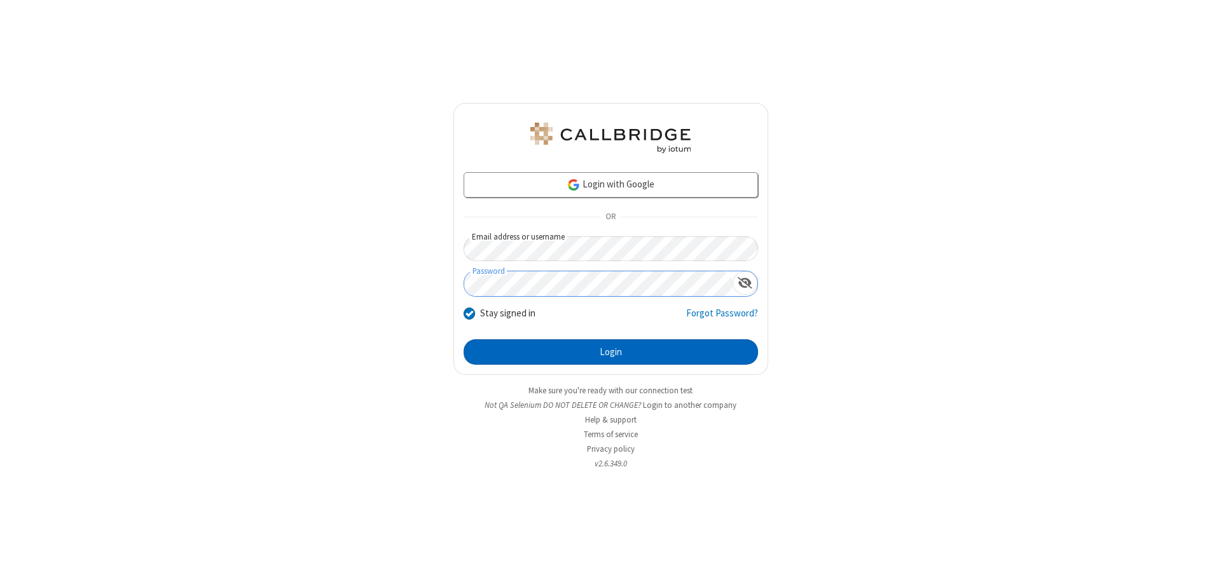
click at [610, 352] on button "Login" at bounding box center [611, 352] width 294 height 25
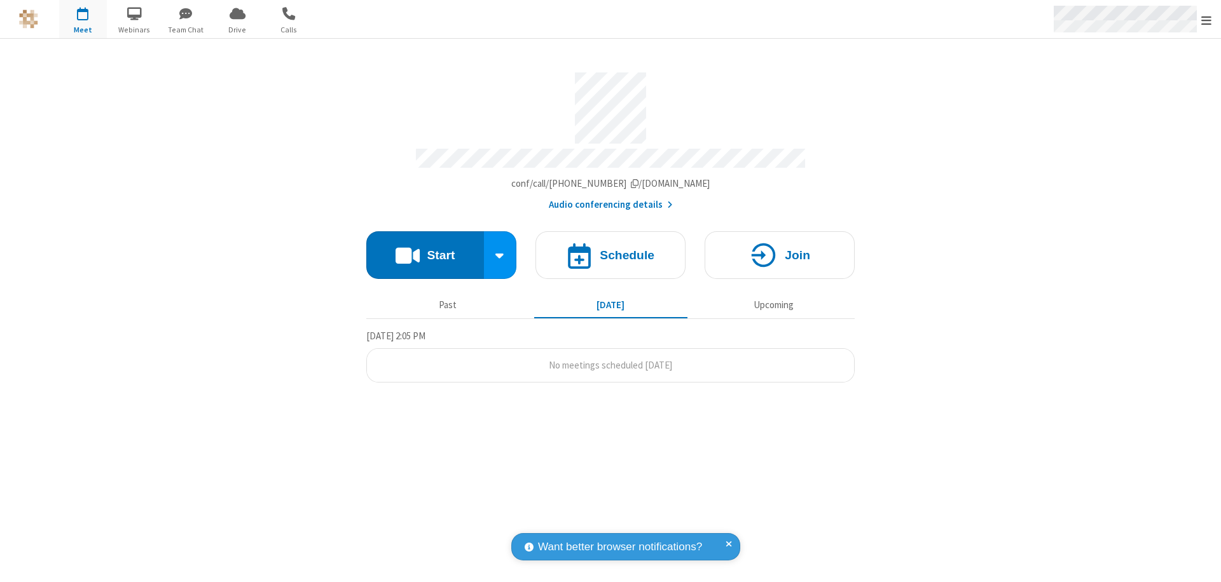
click at [1206, 20] on span "Open menu" at bounding box center [1206, 20] width 10 height 13
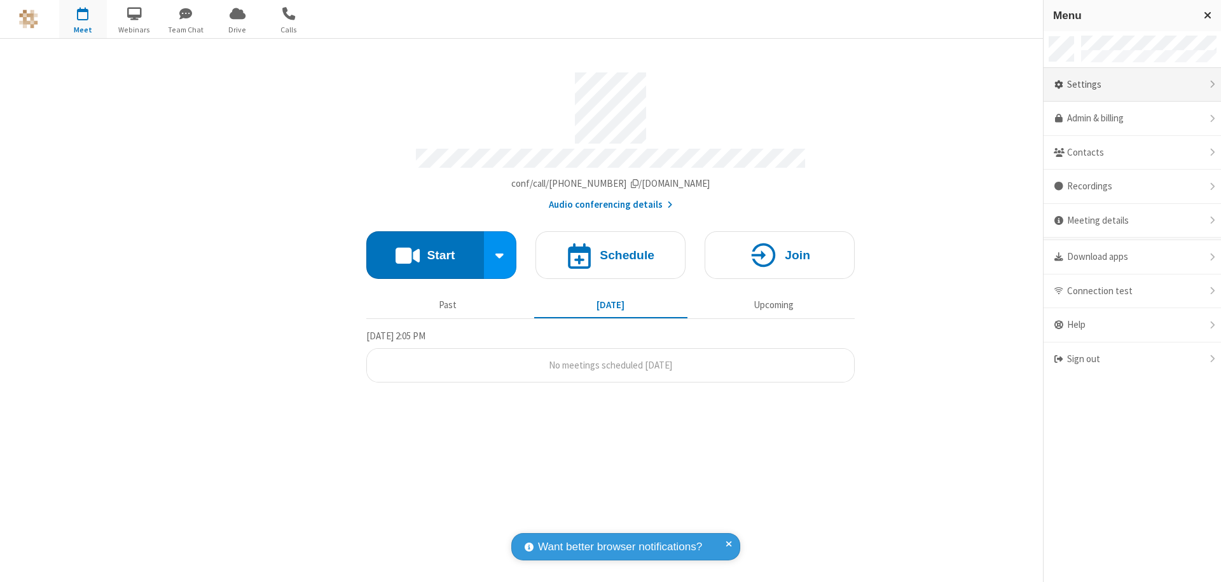
click at [1132, 85] on div "Settings" at bounding box center [1131, 85] width 177 height 34
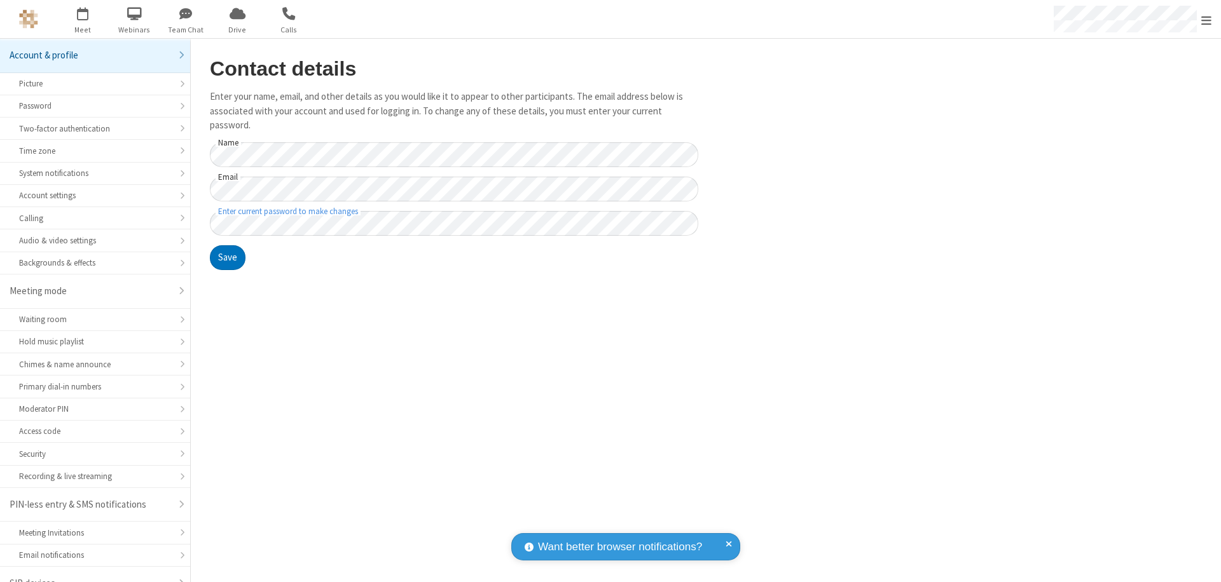
scroll to position [18, 0]
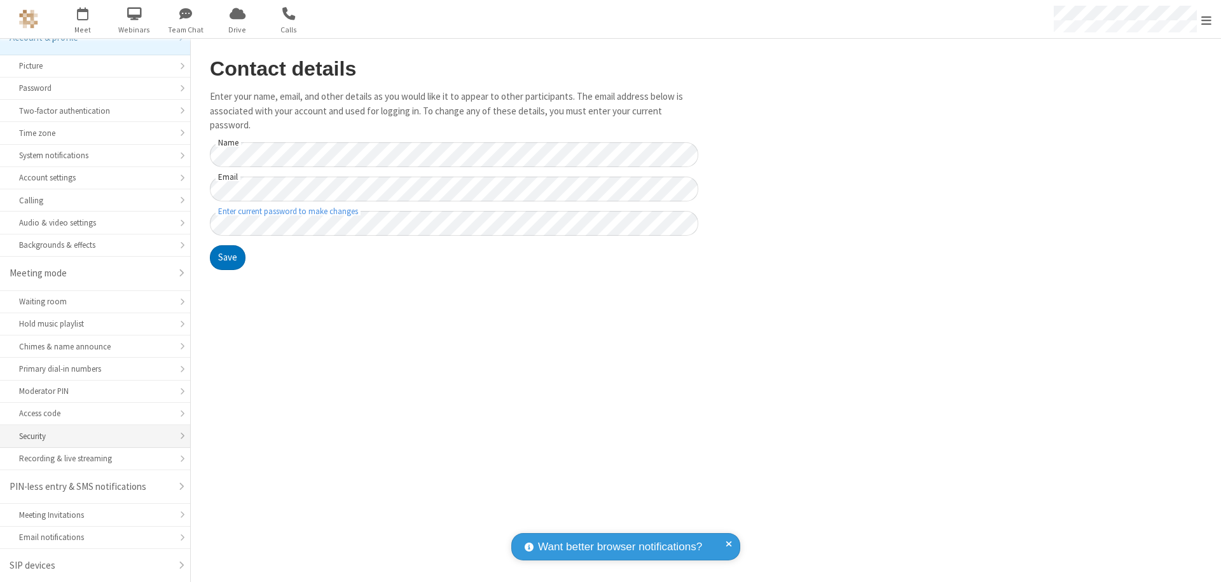
click at [90, 436] on div "Security" at bounding box center [95, 436] width 152 height 12
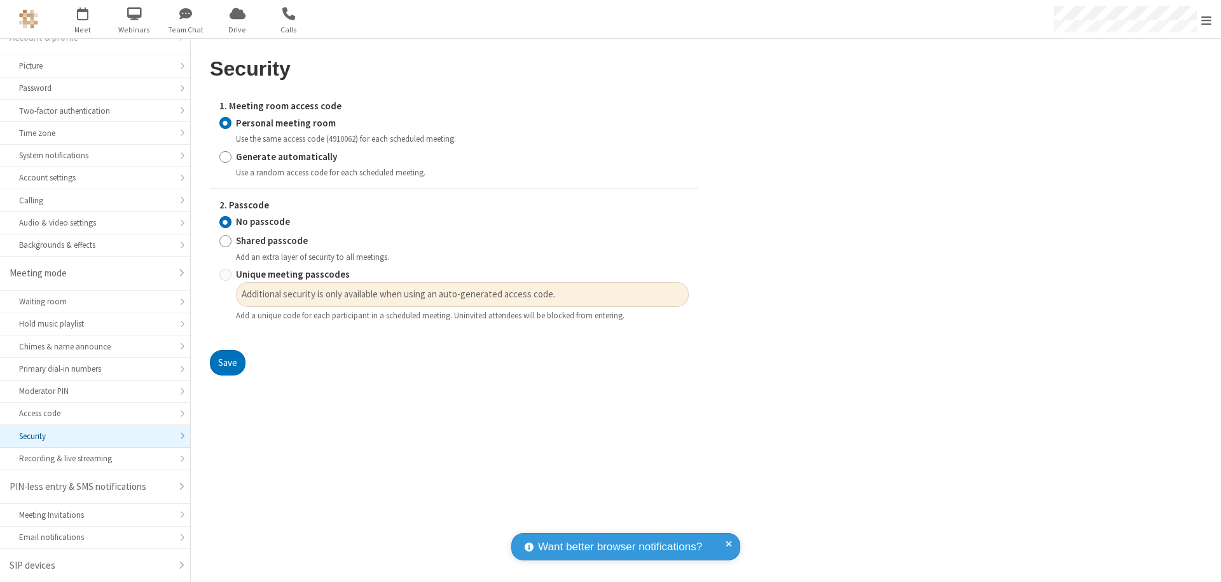
click at [225, 156] on input "Generate automatically" at bounding box center [225, 156] width 12 height 13
radio input "true"
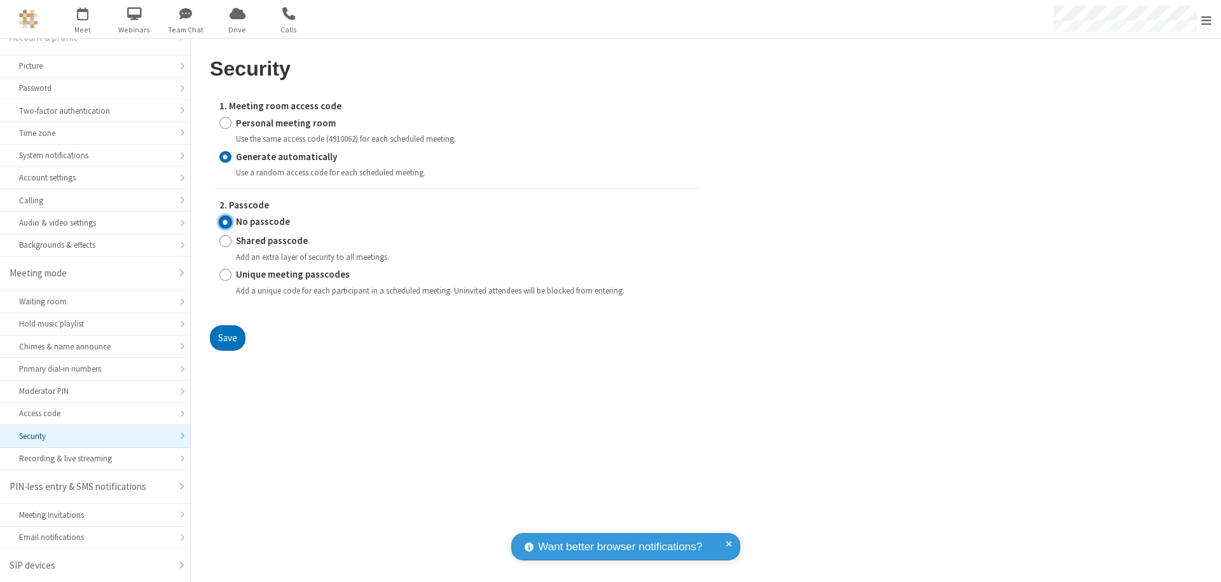
click at [225, 222] on input "No passcode" at bounding box center [225, 222] width 12 height 13
click at [227, 338] on button "Save" at bounding box center [228, 338] width 36 height 25
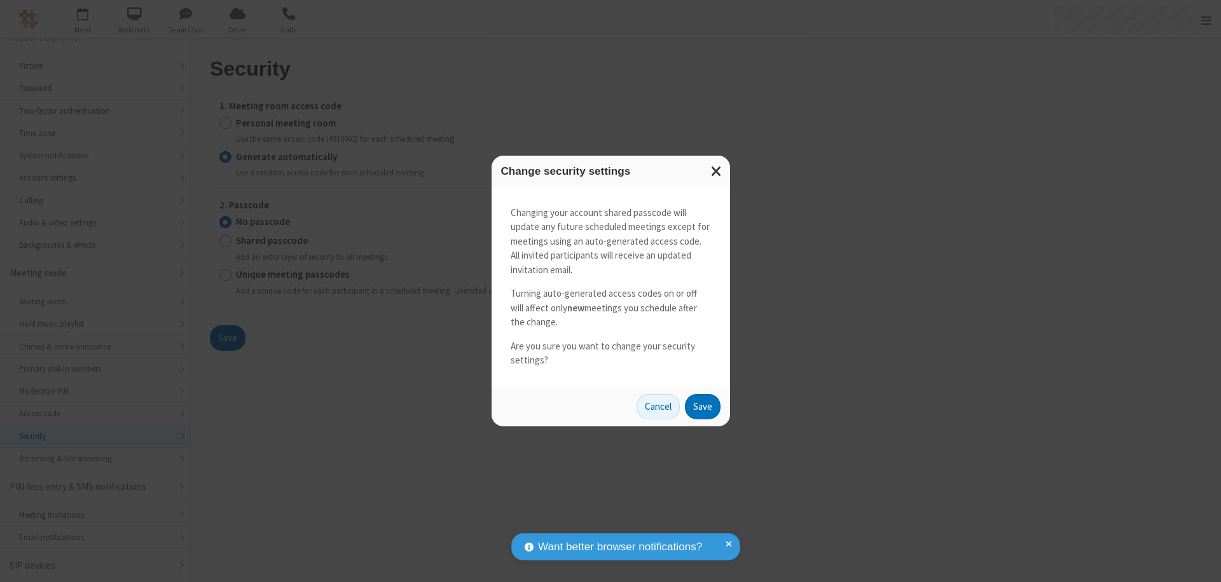
click at [702, 406] on button "Save" at bounding box center [703, 406] width 36 height 25
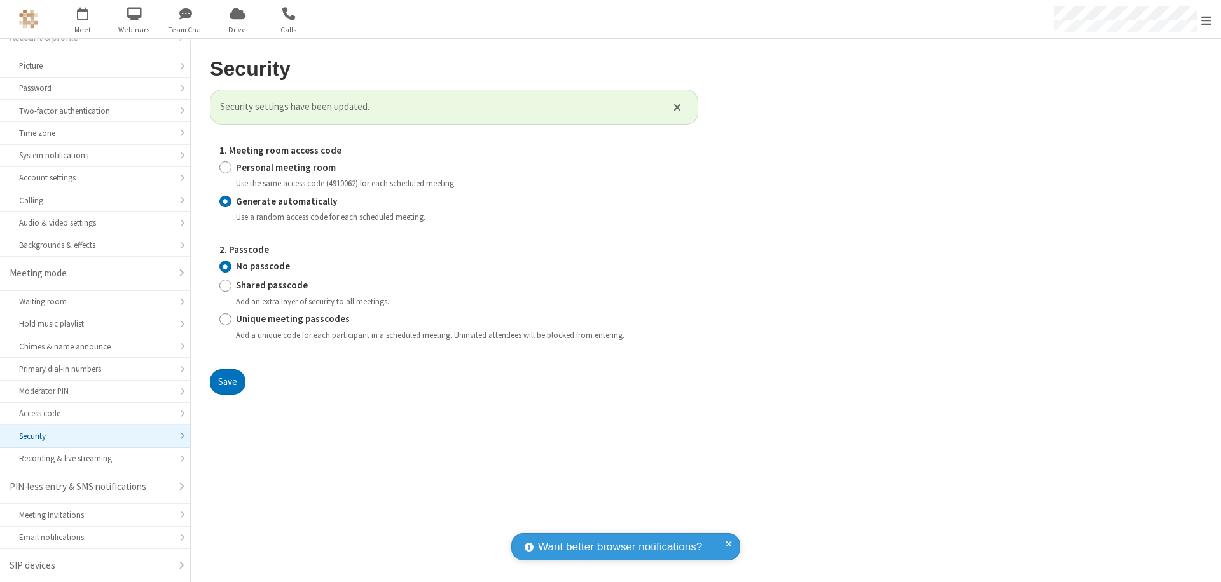
click at [1206, 20] on span "Open menu" at bounding box center [1206, 20] width 10 height 13
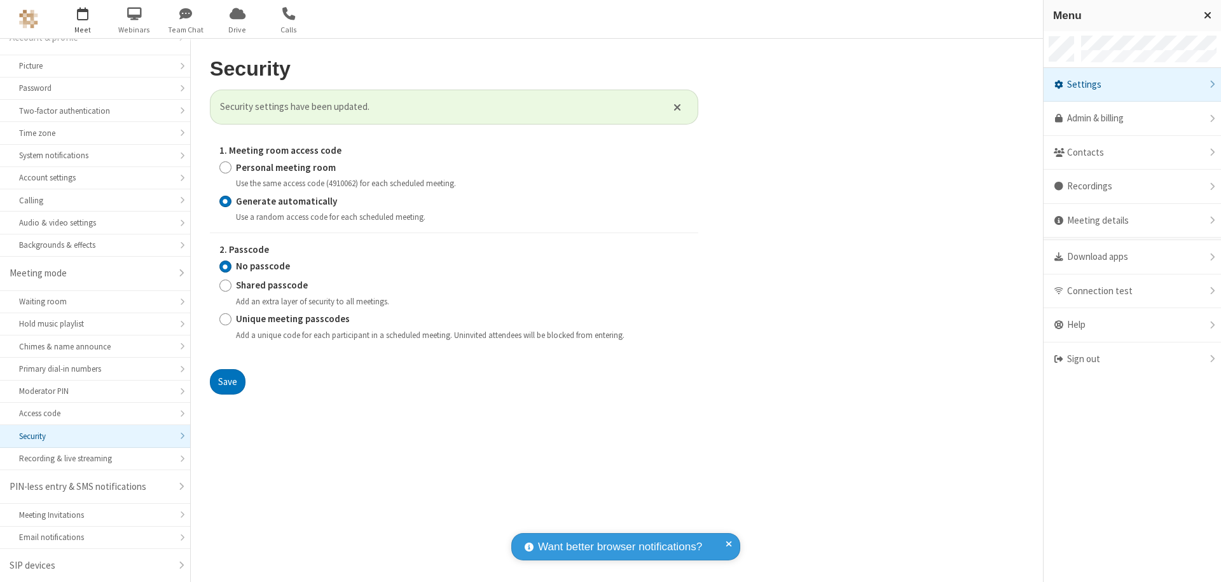
click at [83, 19] on span "button" at bounding box center [83, 14] width 48 height 22
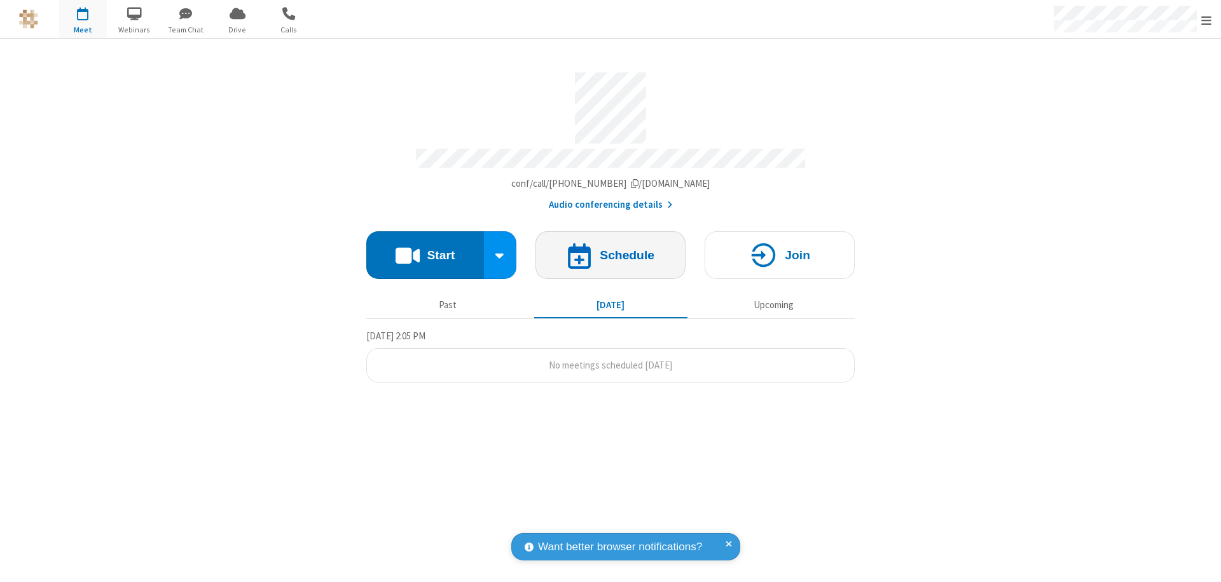
click at [610, 249] on h4 "Schedule" at bounding box center [627, 255] width 55 height 12
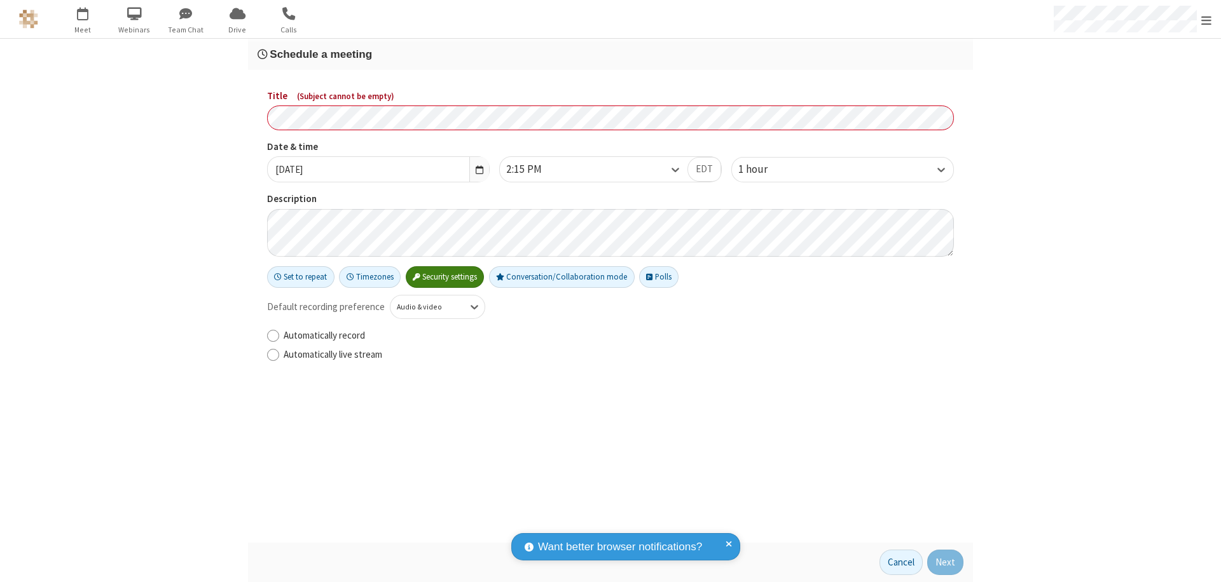
click at [610, 54] on h3 "Schedule a meeting" at bounding box center [611, 54] width 706 height 12
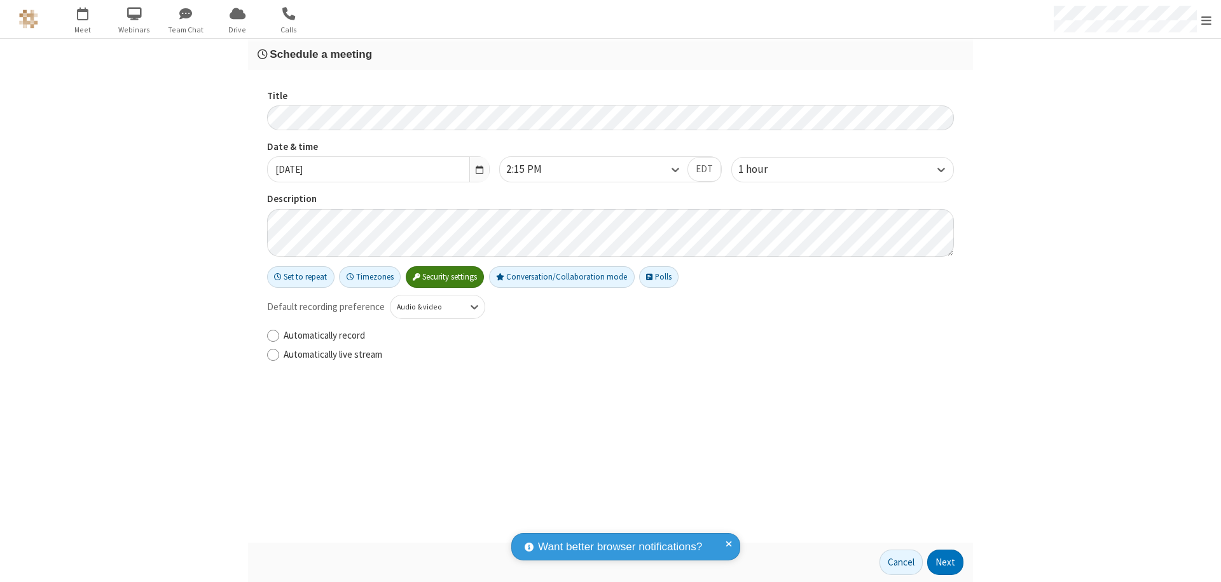
click at [945, 563] on button "Next" at bounding box center [945, 562] width 36 height 25
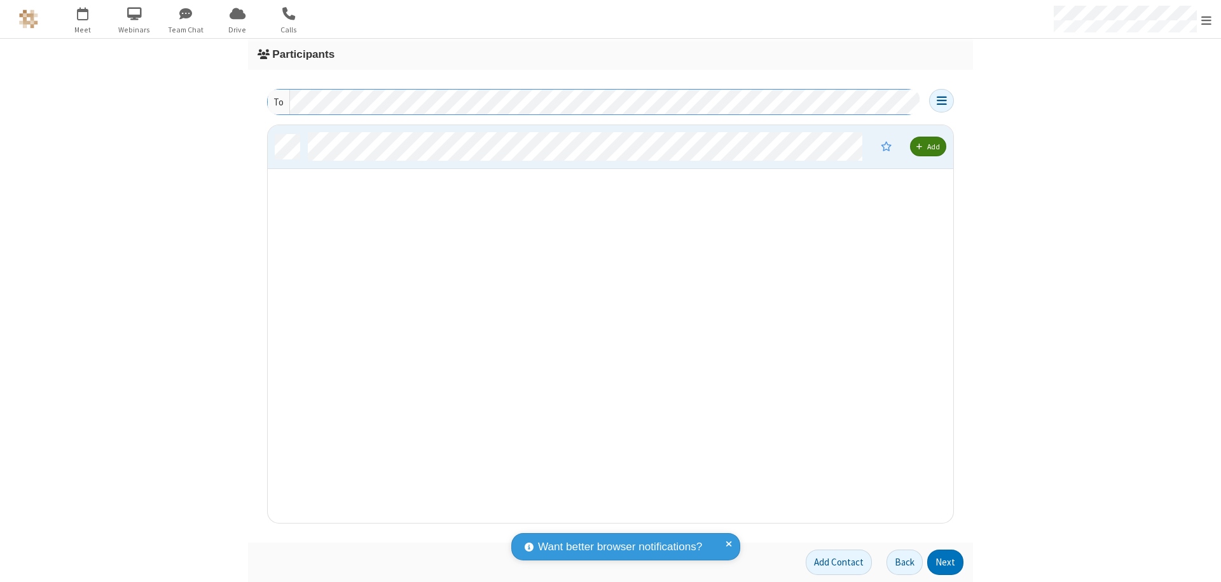
scroll to position [388, 676]
click at [945, 563] on button "Next" at bounding box center [945, 562] width 36 height 25
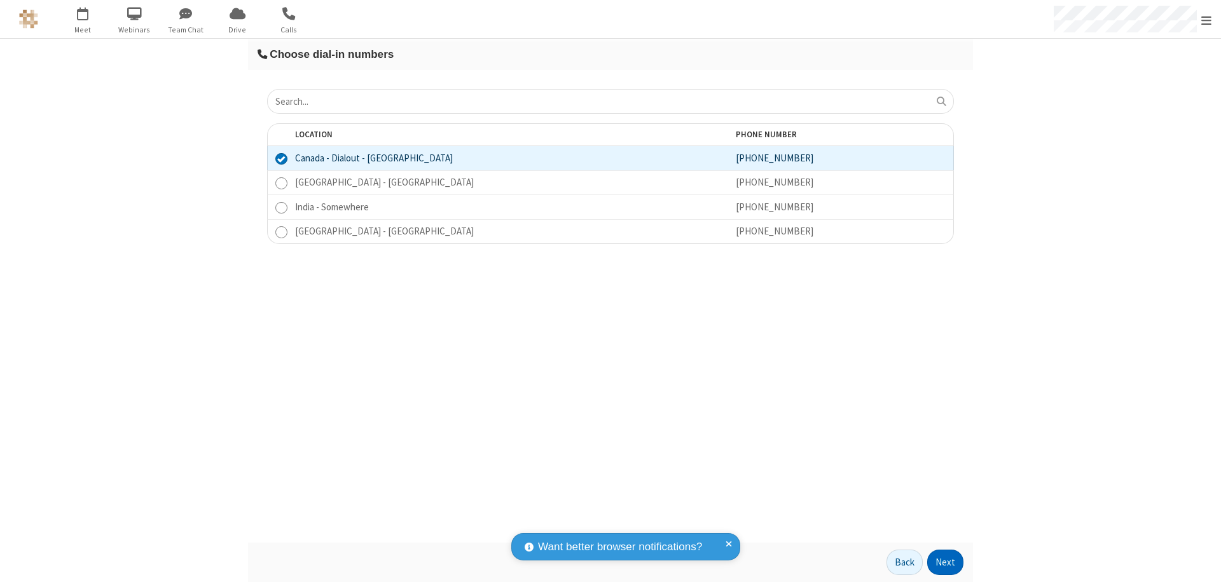
click at [945, 563] on button "Next" at bounding box center [945, 562] width 36 height 25
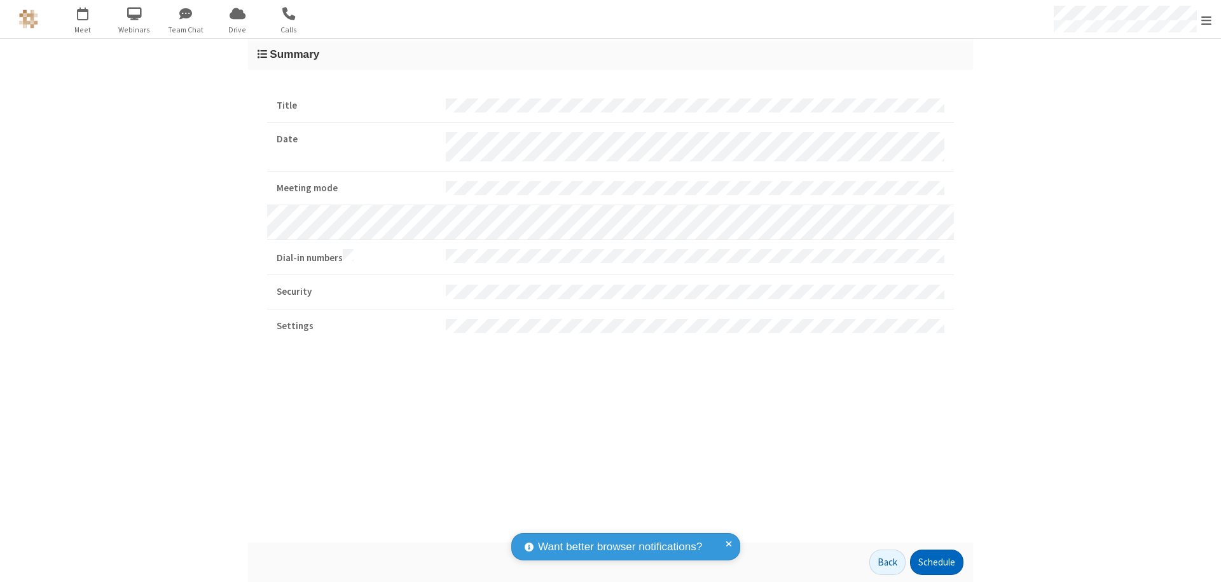
click at [936, 563] on button "Schedule" at bounding box center [936, 562] width 53 height 25
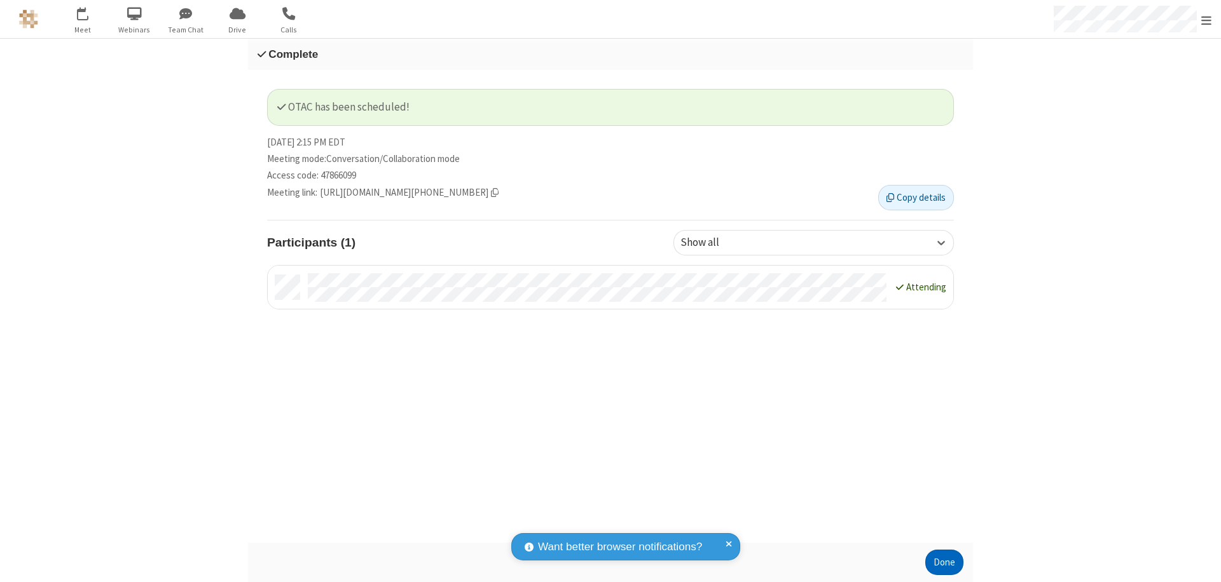
click at [944, 563] on button "Done" at bounding box center [944, 562] width 38 height 25
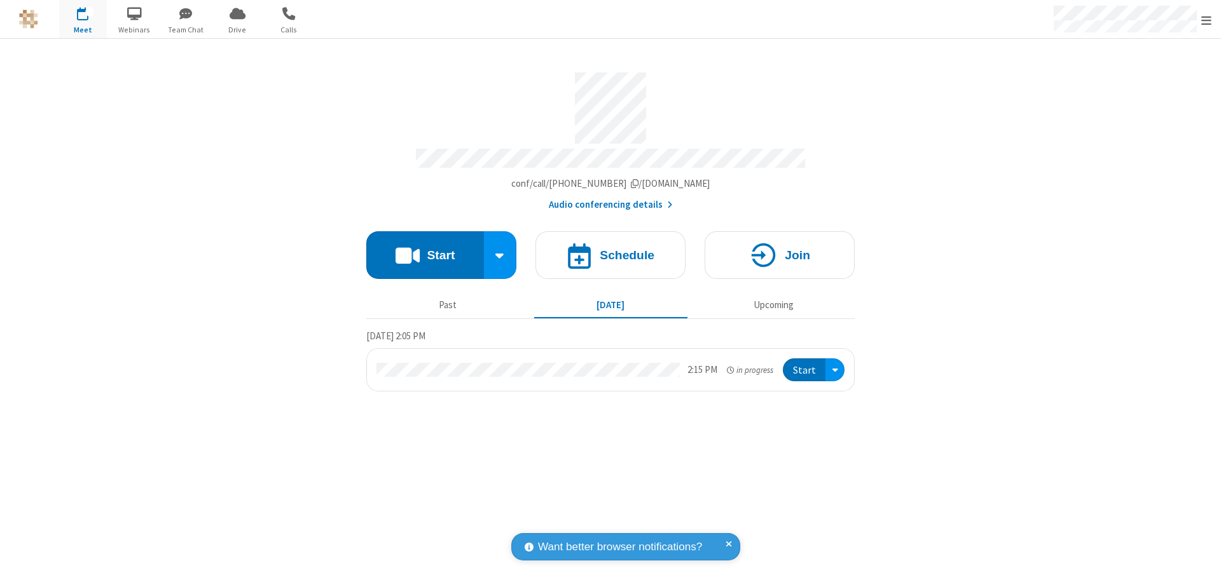
click at [805, 364] on button "Start" at bounding box center [804, 371] width 43 height 24
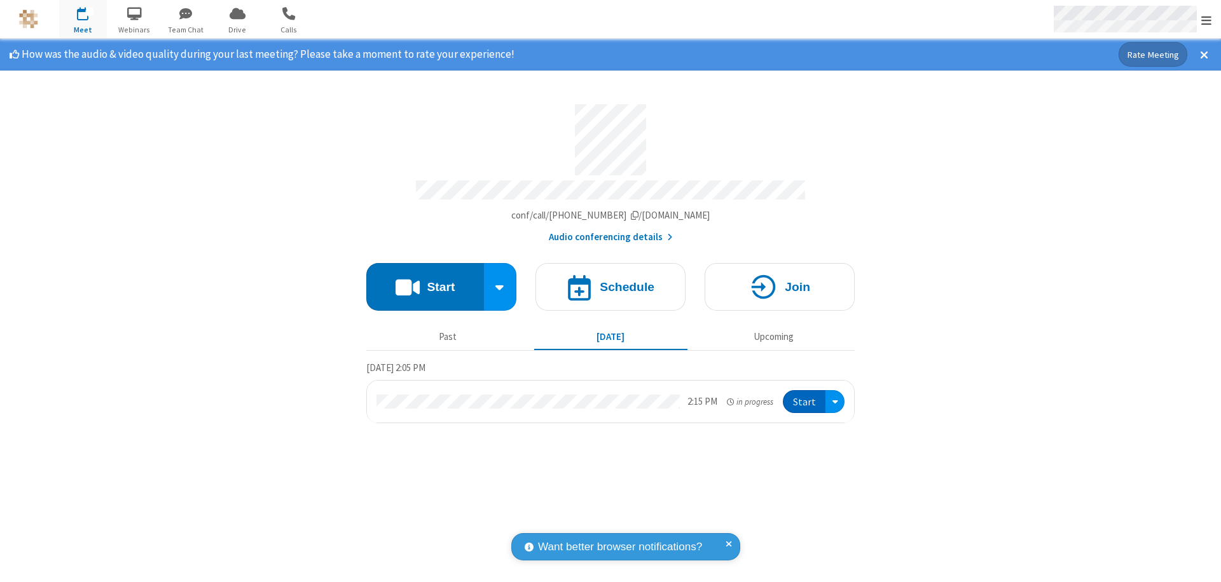
click at [1206, 20] on span "Open menu" at bounding box center [1206, 20] width 10 height 13
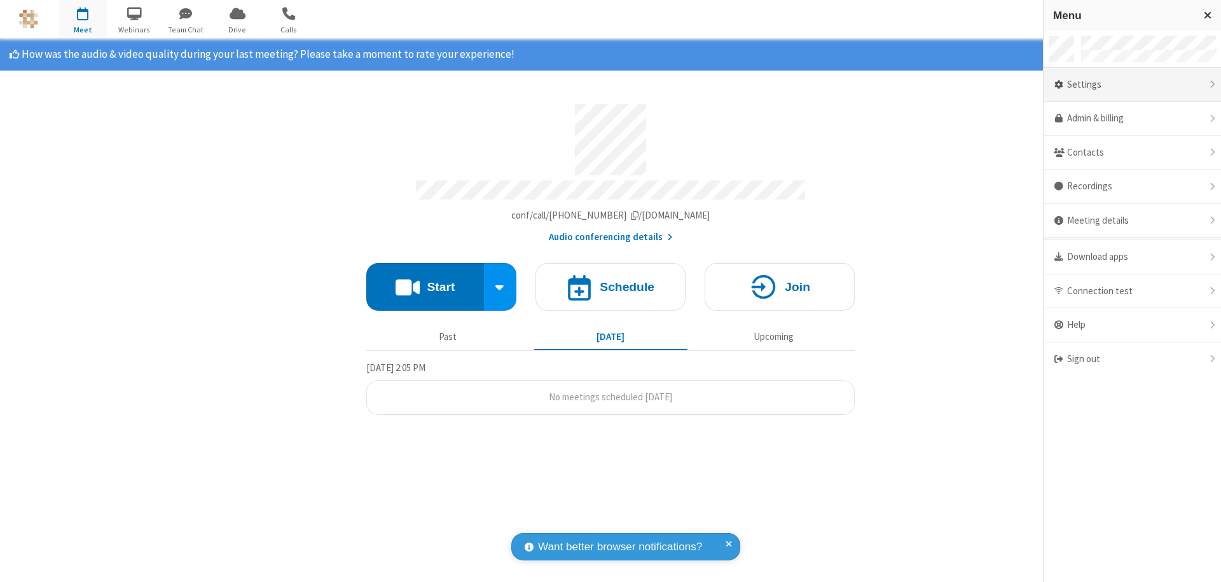
click at [1132, 85] on div "Settings" at bounding box center [1131, 85] width 177 height 34
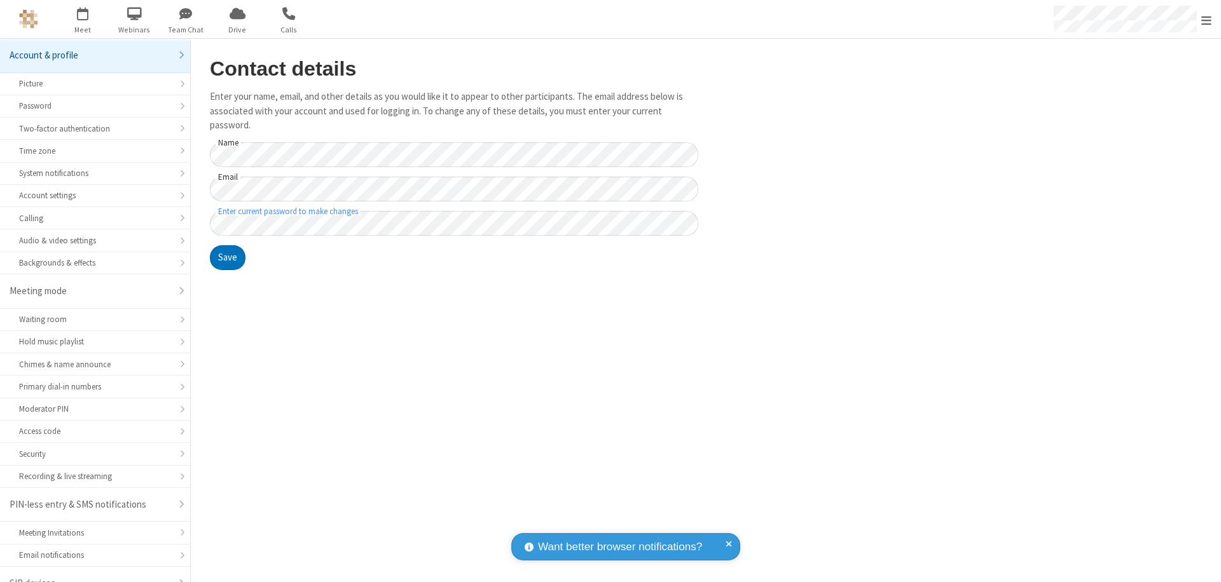
scroll to position [18, 0]
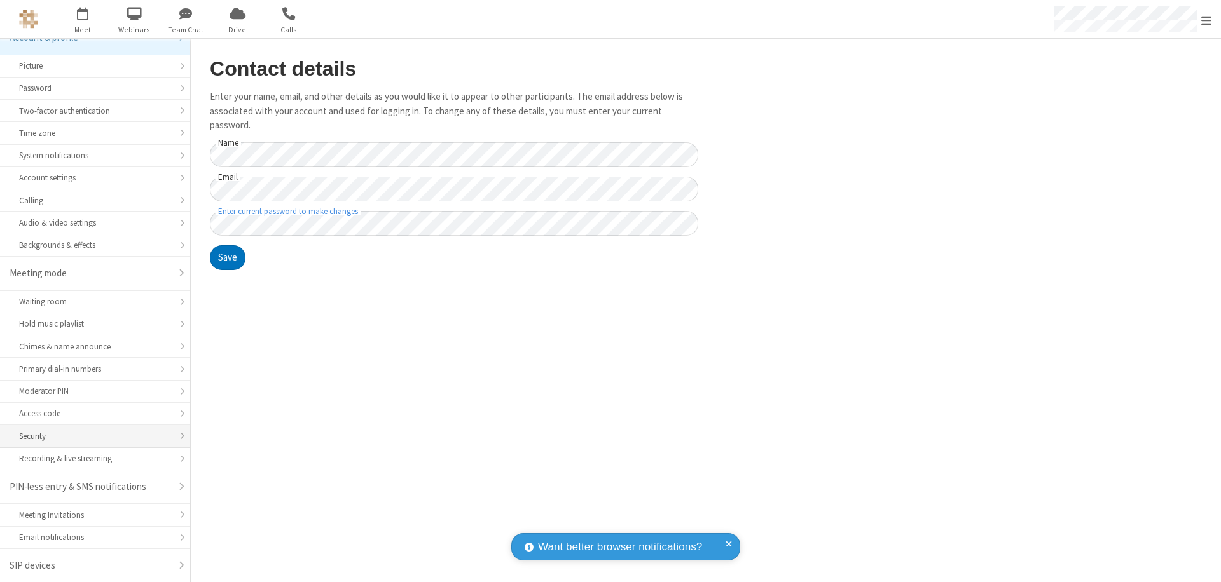
click at [90, 436] on div "Security" at bounding box center [95, 436] width 152 height 12
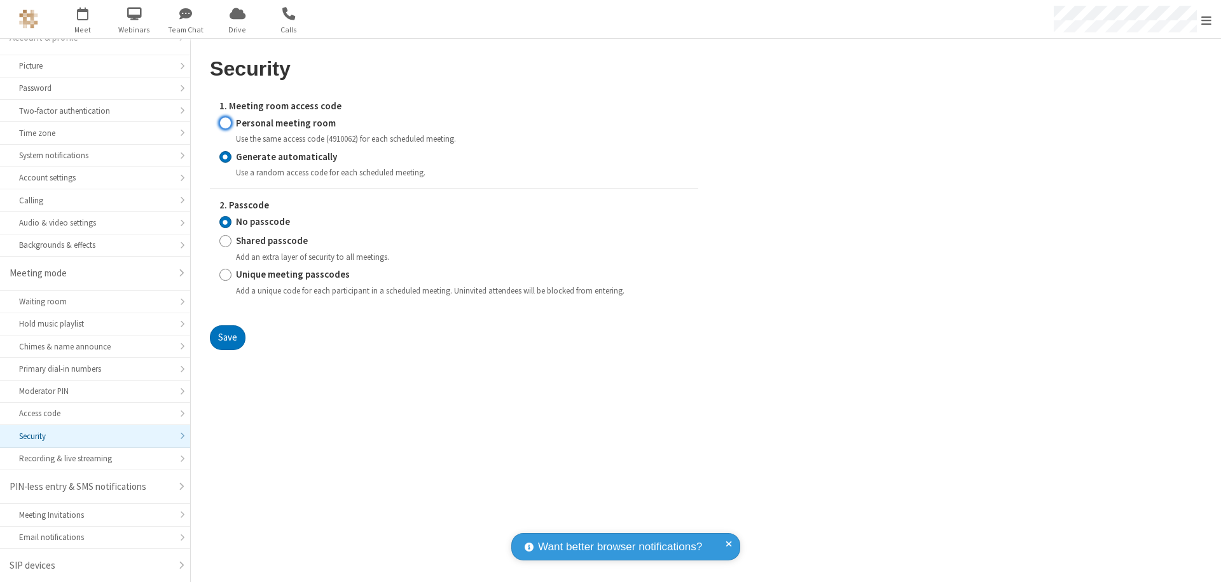
click at [225, 123] on input "Personal meeting room" at bounding box center [225, 122] width 12 height 13
radio input "true"
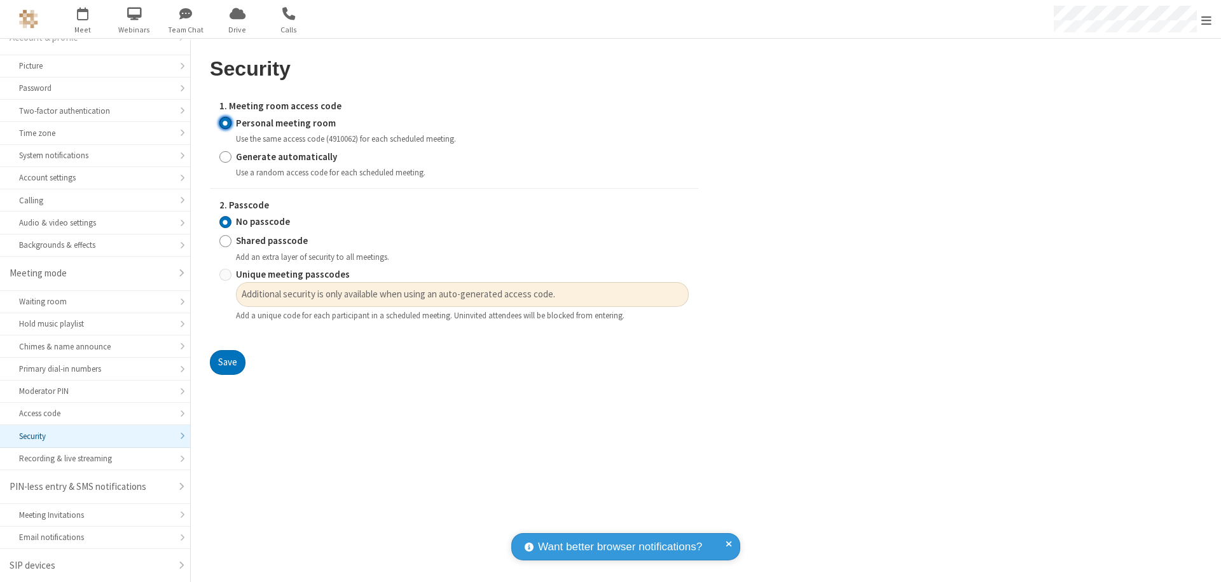
click at [225, 222] on input "No passcode" at bounding box center [225, 222] width 12 height 13
click at [227, 363] on button "Save" at bounding box center [228, 362] width 36 height 25
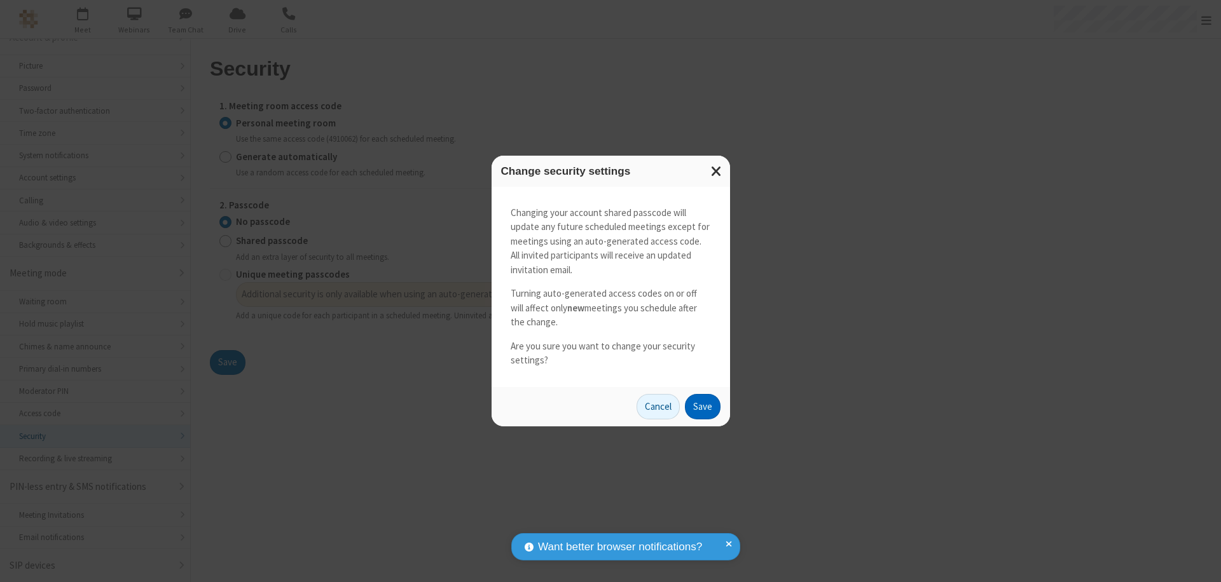
click at [702, 406] on button "Save" at bounding box center [703, 406] width 36 height 25
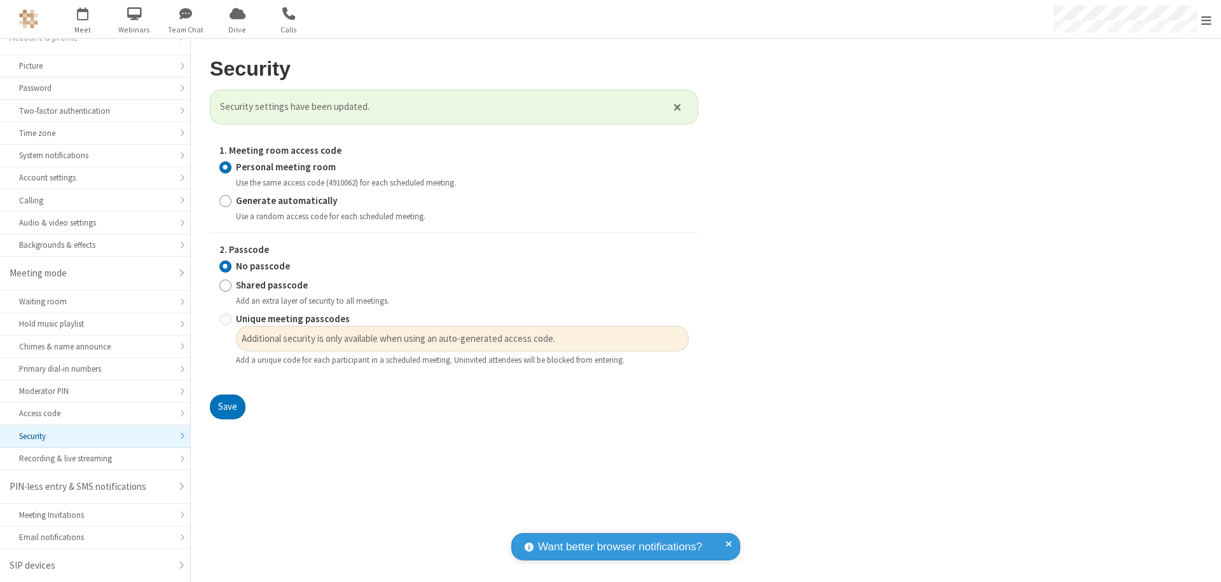
click at [1206, 19] on span "Open menu" at bounding box center [1206, 20] width 10 height 13
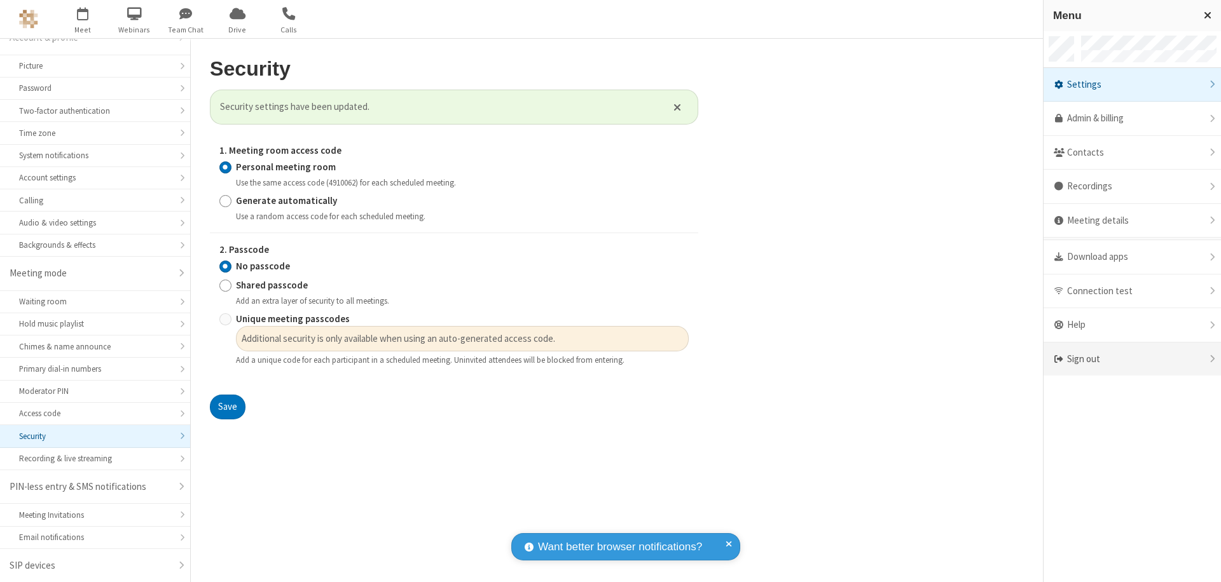
click at [1132, 359] on div "Sign out" at bounding box center [1131, 360] width 177 height 34
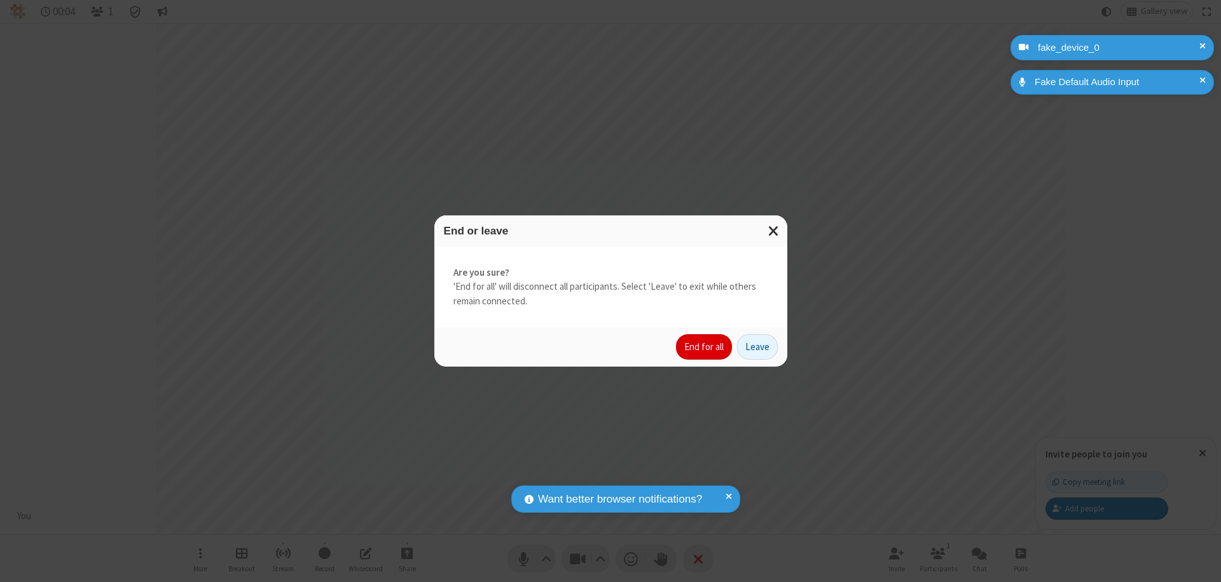
click at [704, 347] on button "End for all" at bounding box center [704, 346] width 56 height 25
